Goal: Task Accomplishment & Management: Complete application form

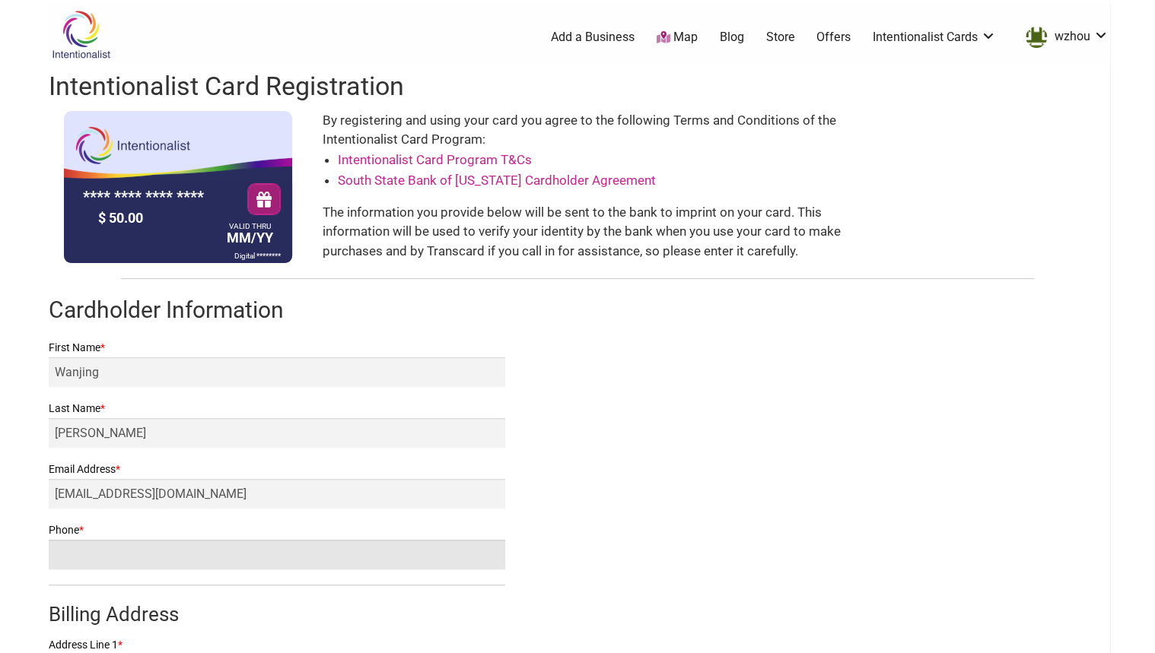
drag, startPoint x: 313, startPoint y: 555, endPoint x: 294, endPoint y: 567, distance: 22.6
click at [313, 555] on input "Phone *" at bounding box center [277, 555] width 456 height 30
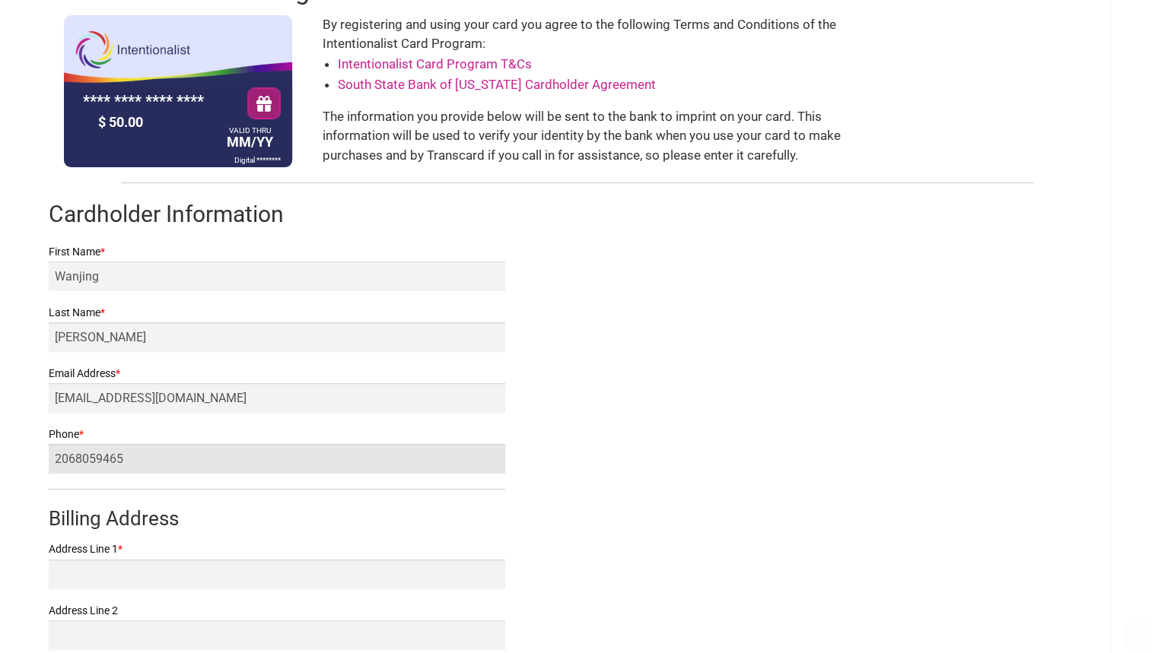
scroll to position [304, 0]
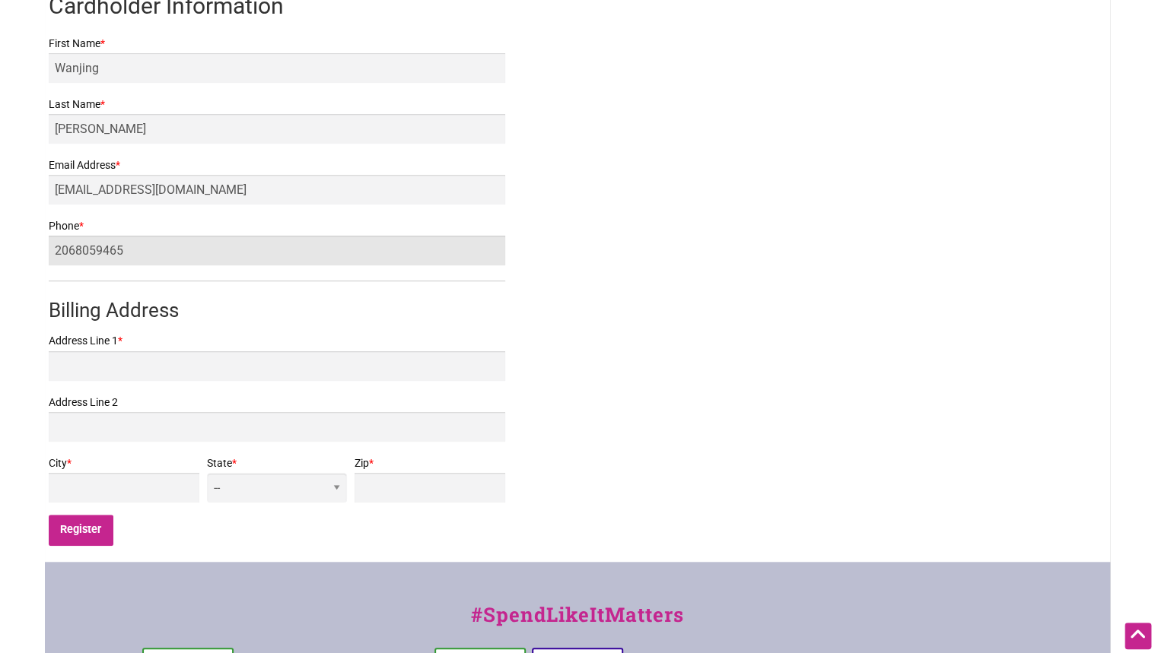
type input "2068059465"
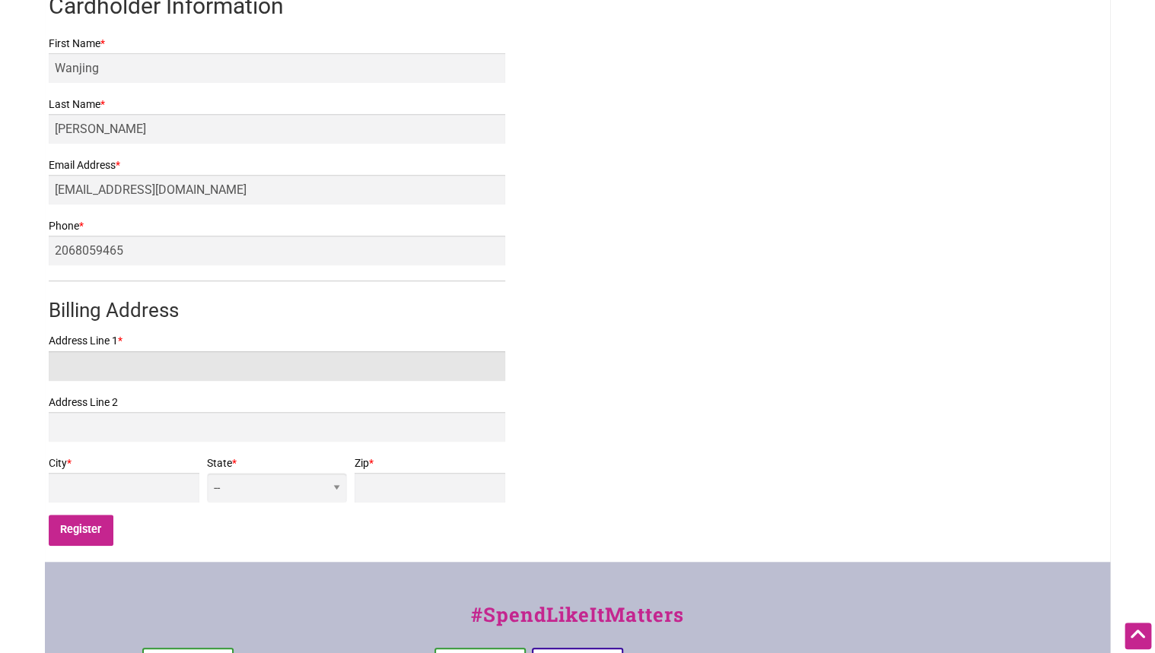
click at [330, 356] on input "Address Line 1 *" at bounding box center [277, 366] width 456 height 30
type input "[STREET_ADDRESS]"
type input "Renton"
select select "WA"
type input "98056"
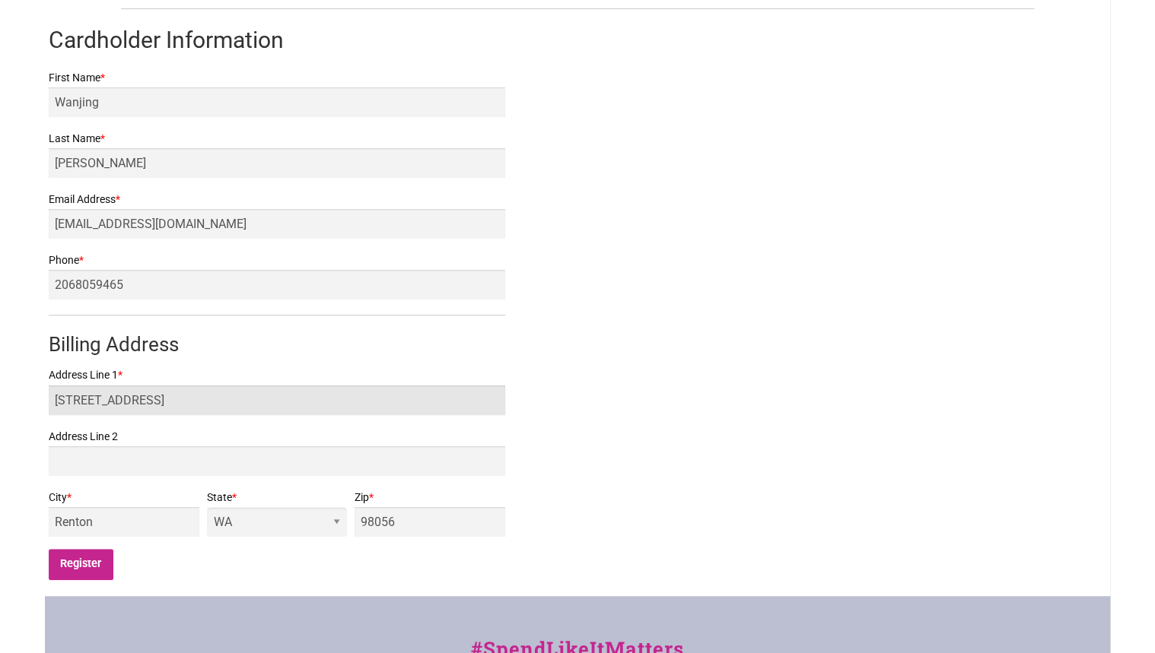
scroll to position [548, 0]
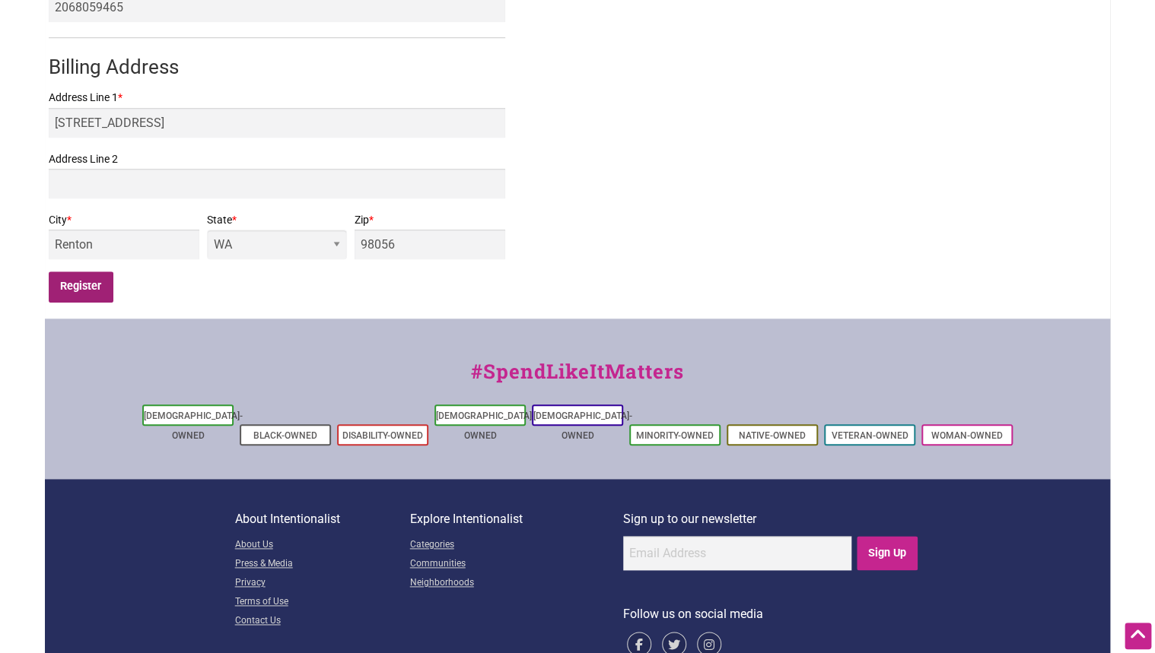
click at [79, 288] on input "Register" at bounding box center [81, 287] width 65 height 31
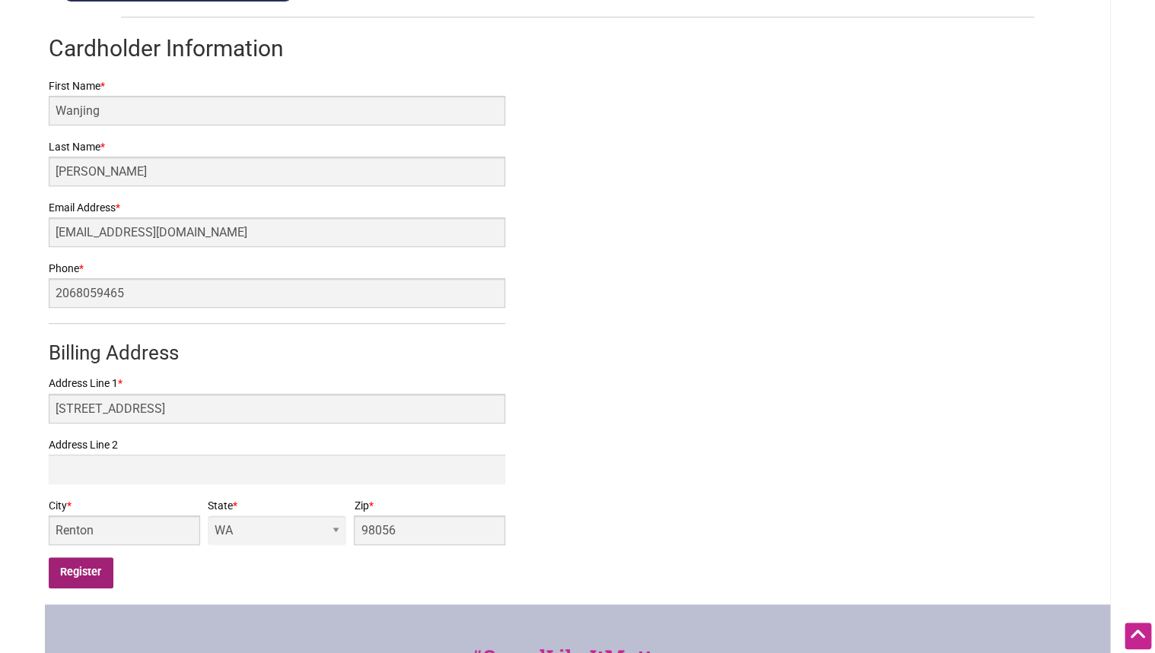
scroll to position [183, 0]
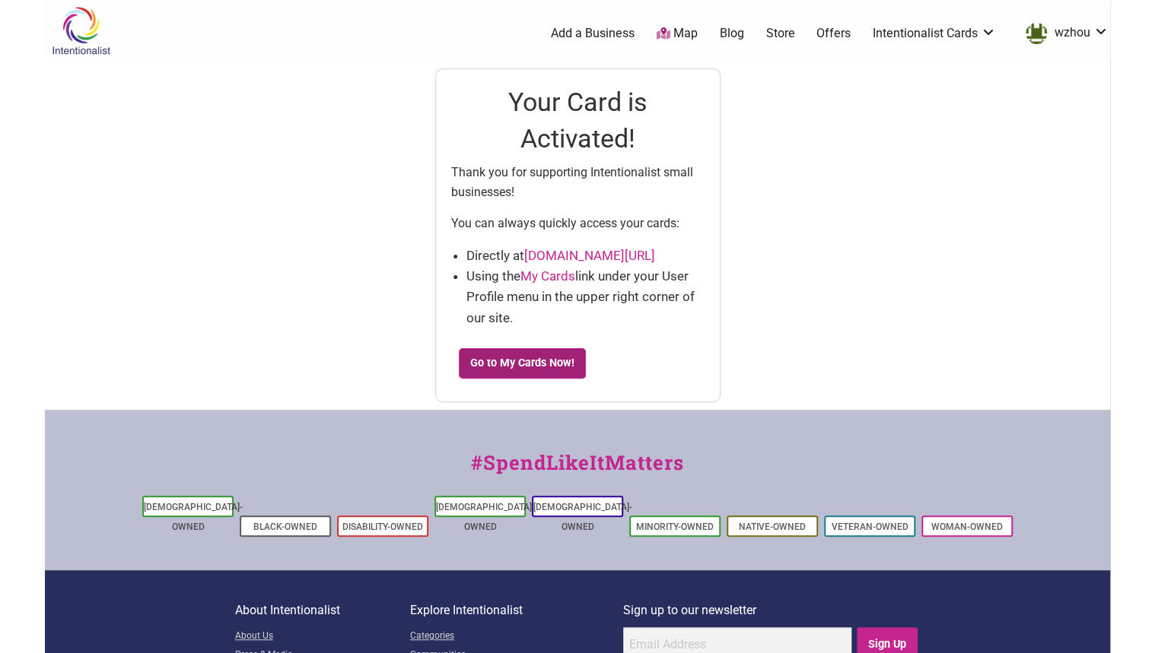
click at [539, 359] on link "Go to My Cards Now!" at bounding box center [523, 363] width 128 height 30
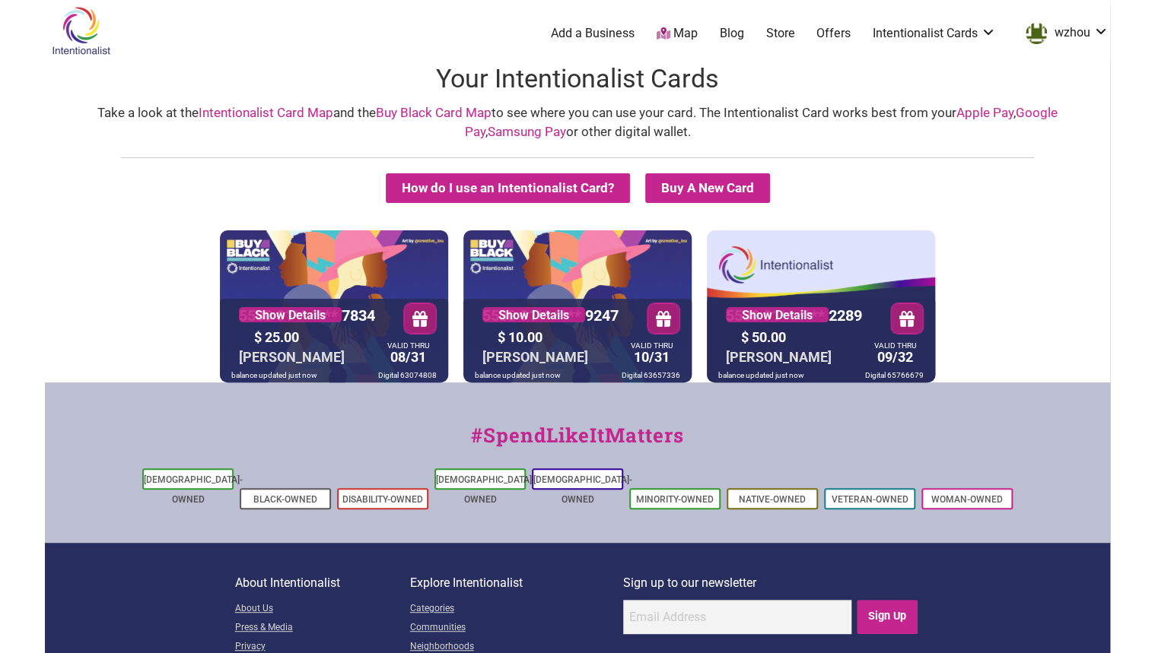
click at [780, 283] on div "5530 01** **** 2289 Show Details $ 50.00 WANJING ZHOU VALID THRU 09/32 balance …" at bounding box center [821, 307] width 228 height 152
click at [777, 341] on div "$ 50.00" at bounding box center [801, 338] width 129 height 24
click at [774, 310] on link "Show Details" at bounding box center [777, 314] width 103 height 15
click at [963, 111] on link "Apple Pay" at bounding box center [984, 112] width 57 height 15
